Goal: Check status: Check status

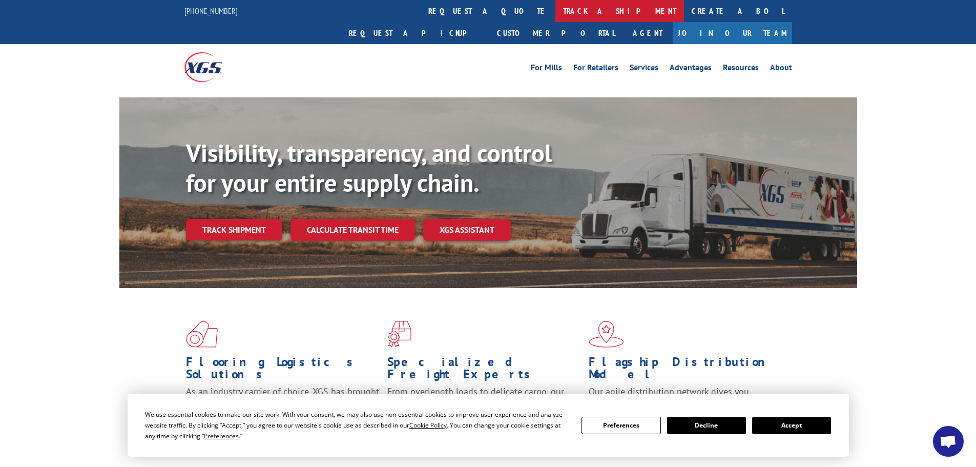
click at [555, 9] on link "track a shipment" at bounding box center [619, 11] width 129 height 22
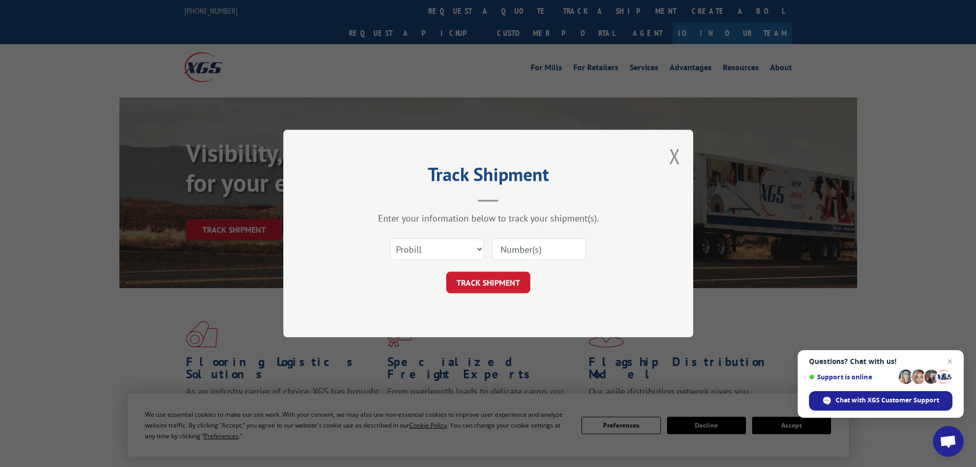
paste input "77586200"
type input "77586200"
click at [488, 286] on button "TRACK SHIPMENT" at bounding box center [488, 282] width 84 height 22
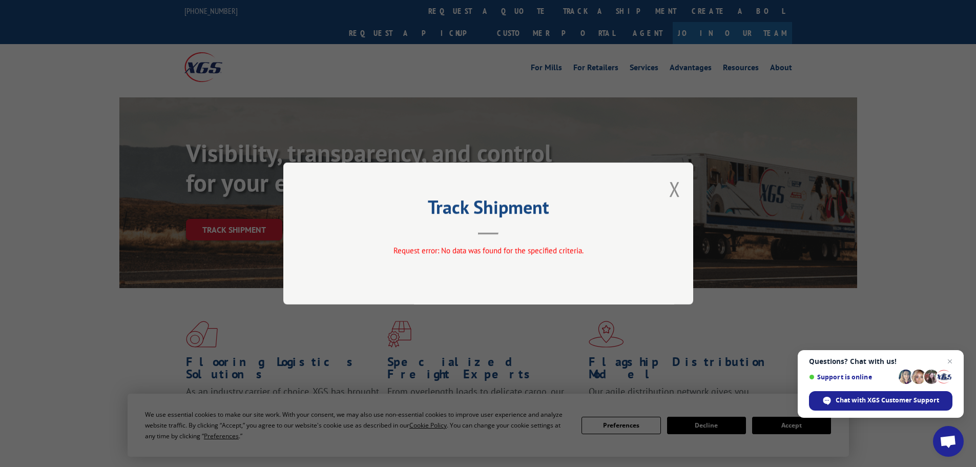
click at [666, 186] on div "Track Shipment Request error: No data was found for the specified criteria." at bounding box center [488, 233] width 410 height 142
click at [676, 186] on button "Close modal" at bounding box center [674, 188] width 11 height 27
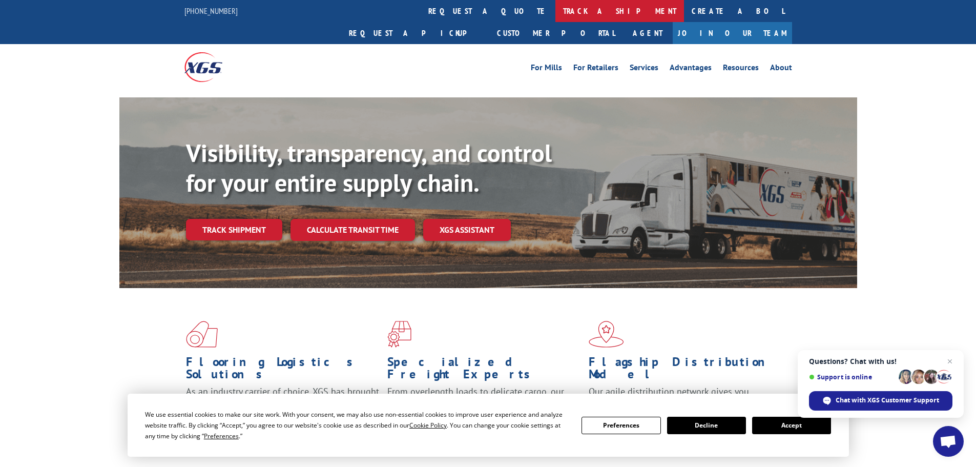
click at [555, 9] on link "track a shipment" at bounding box center [619, 11] width 129 height 22
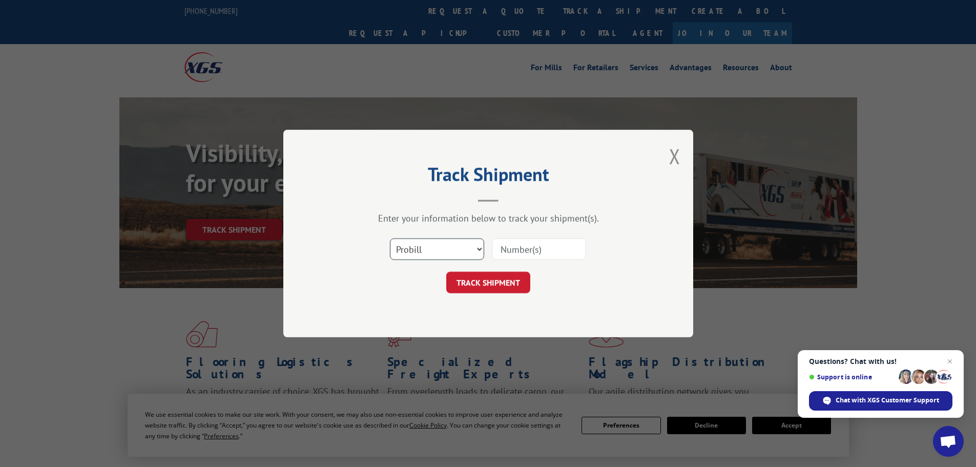
click at [465, 256] on select "Select category... Probill BOL PO" at bounding box center [437, 249] width 94 height 22
select select "po"
click at [390, 238] on select "Select category... Probill BOL PO" at bounding box center [437, 249] width 94 height 22
paste input "77586200"
type input "77586200"
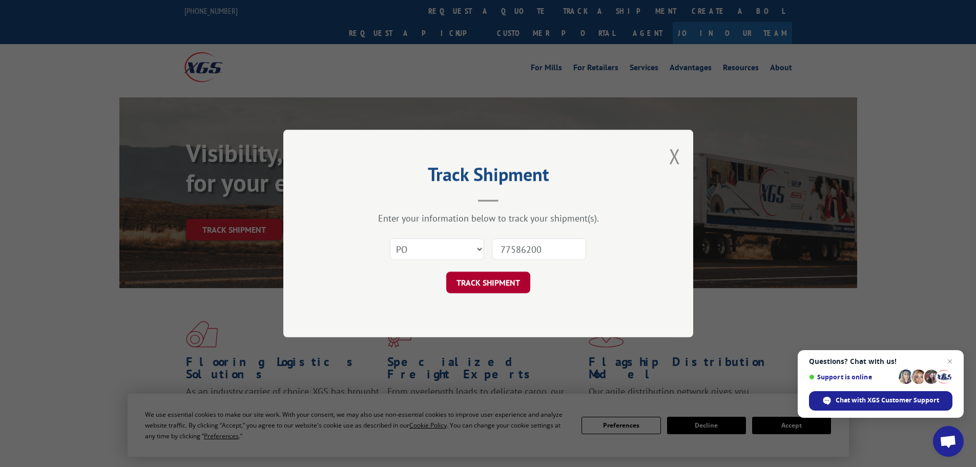
click at [503, 281] on button "TRACK SHIPMENT" at bounding box center [488, 282] width 84 height 22
